Goal: Navigation & Orientation: Find specific page/section

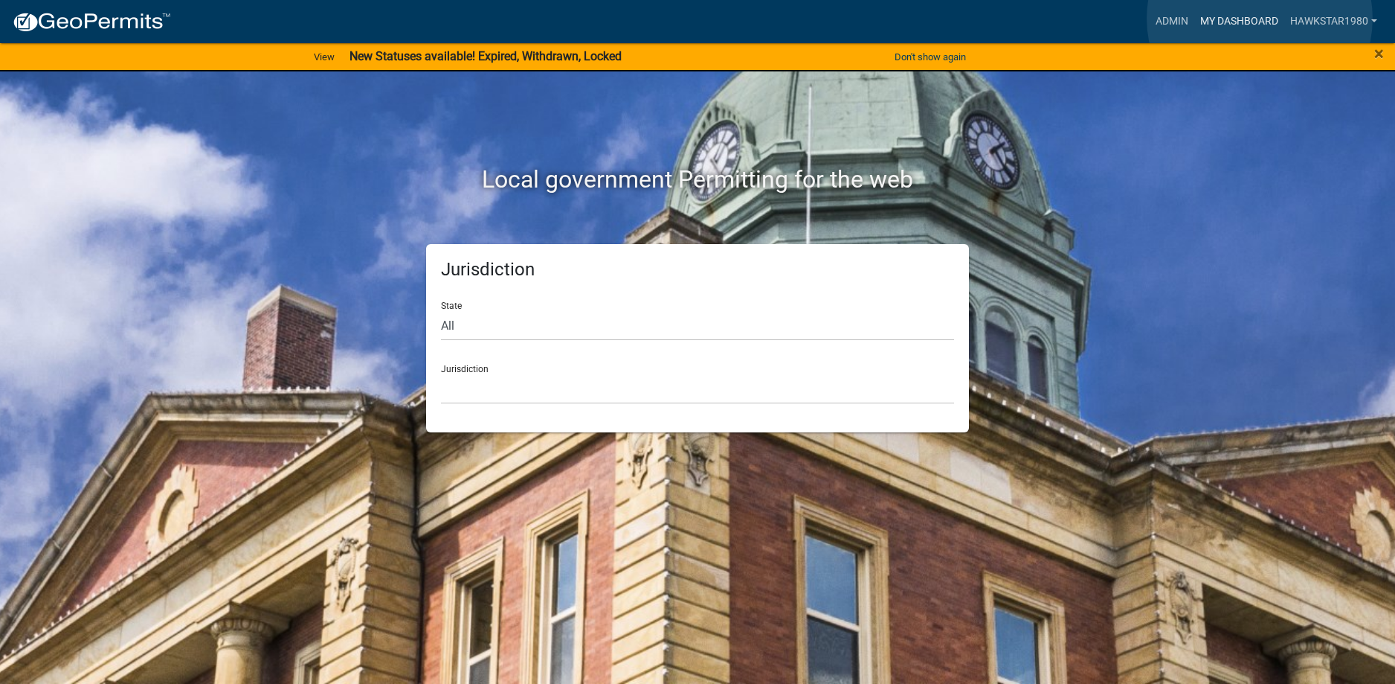
click at [1260, 19] on link "My Dashboard" at bounding box center [1240, 21] width 90 height 28
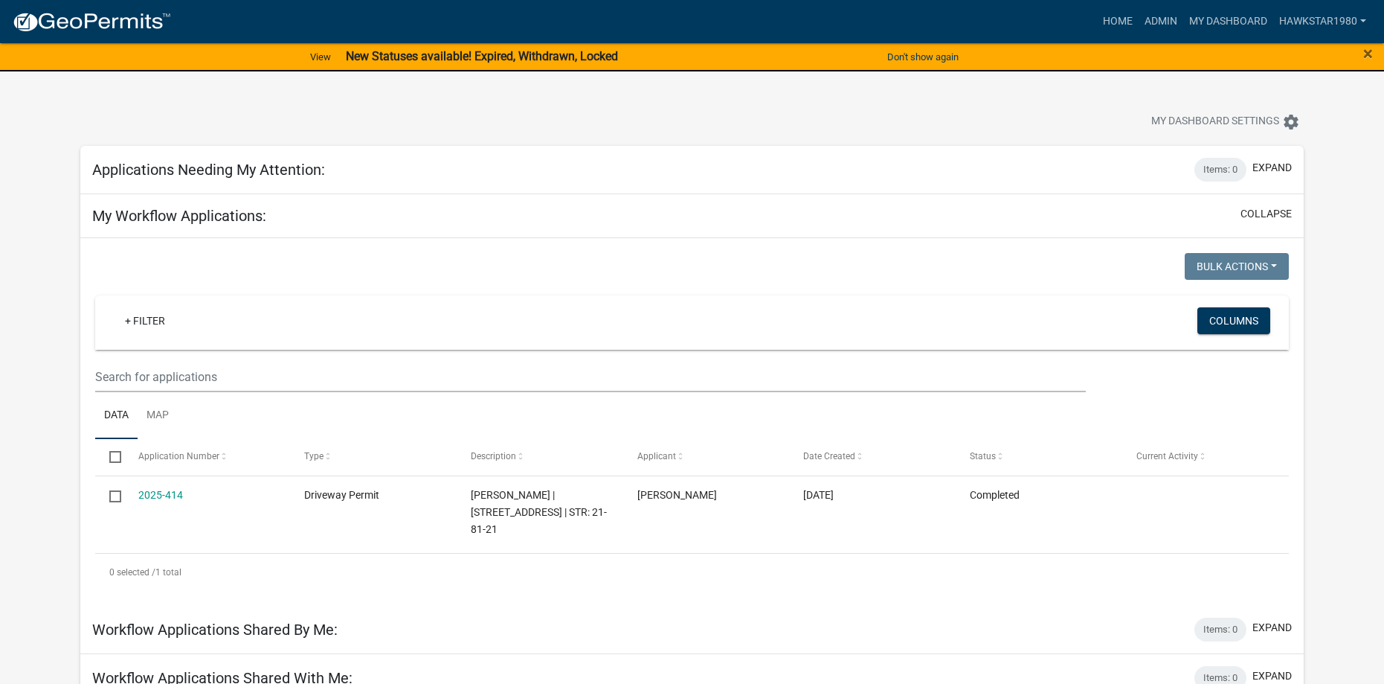
scroll to position [298, 0]
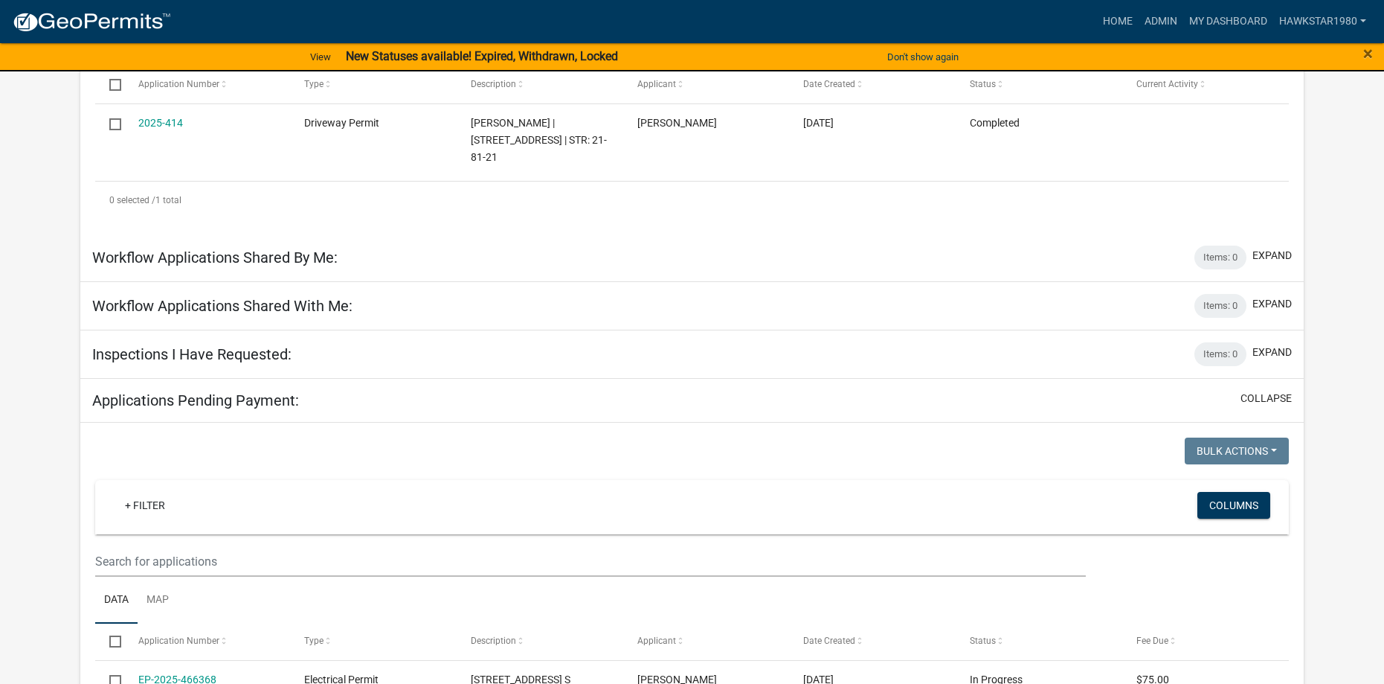
scroll to position [0, 0]
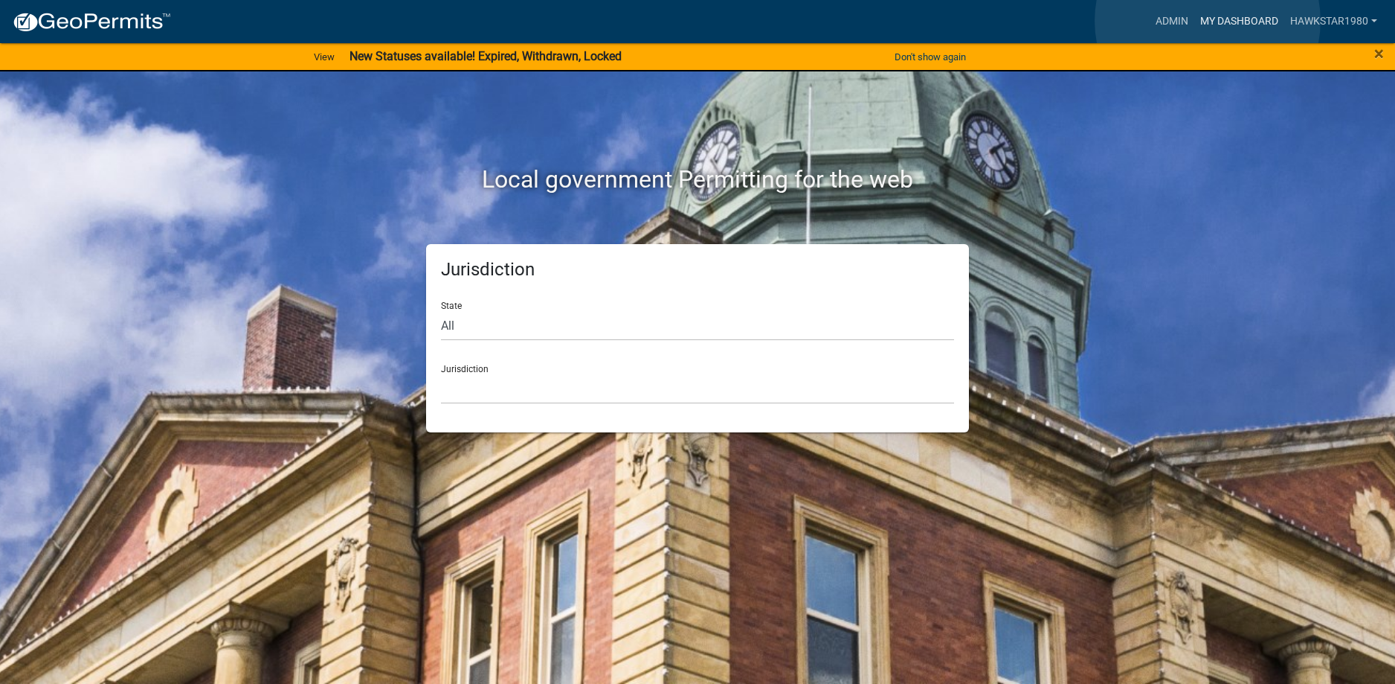
click at [1208, 21] on link "My Dashboard" at bounding box center [1240, 21] width 90 height 28
